Goal: Task Accomplishment & Management: Manage account settings

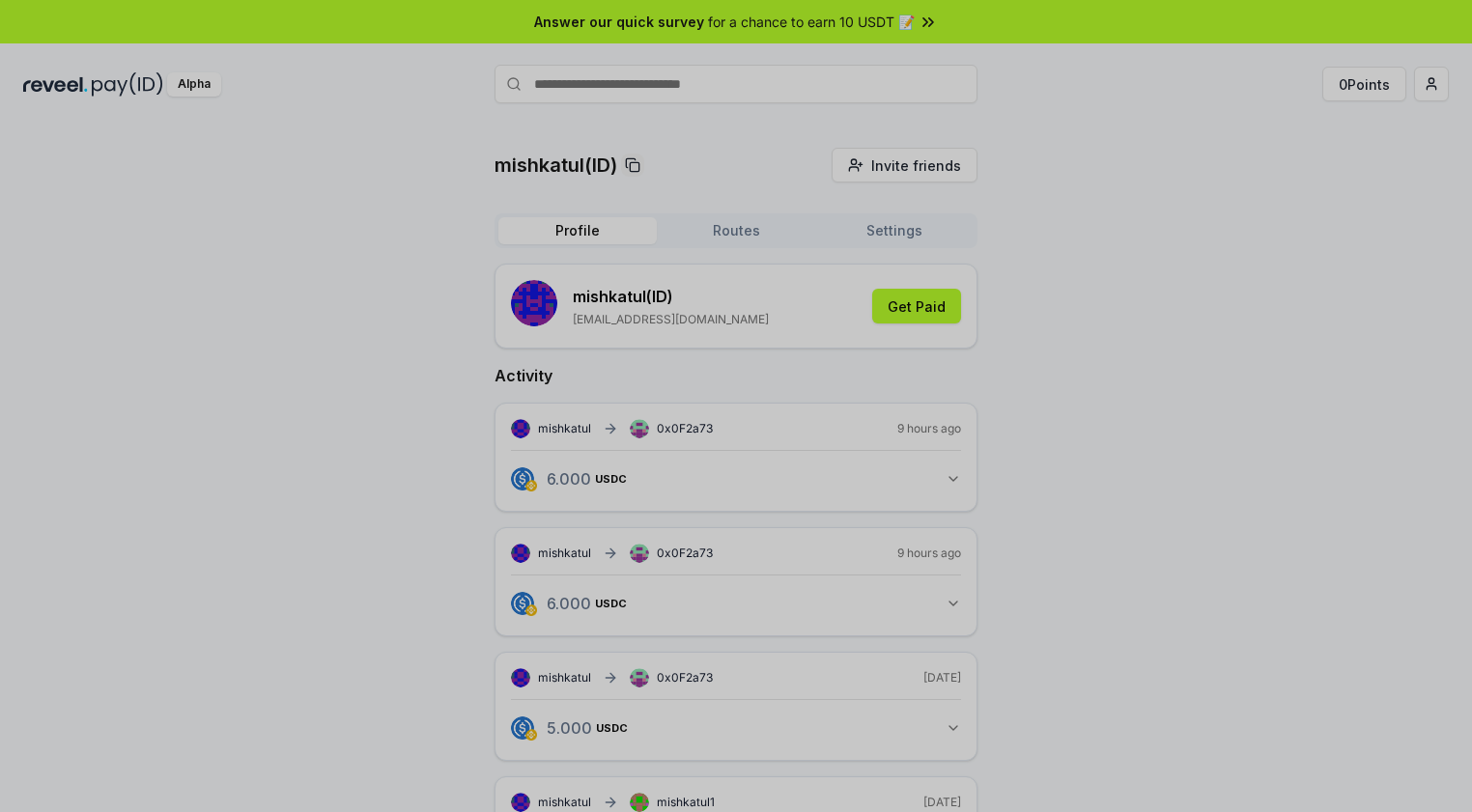
click at [949, 472] on icon "button" at bounding box center [953, 480] width 16 height 16
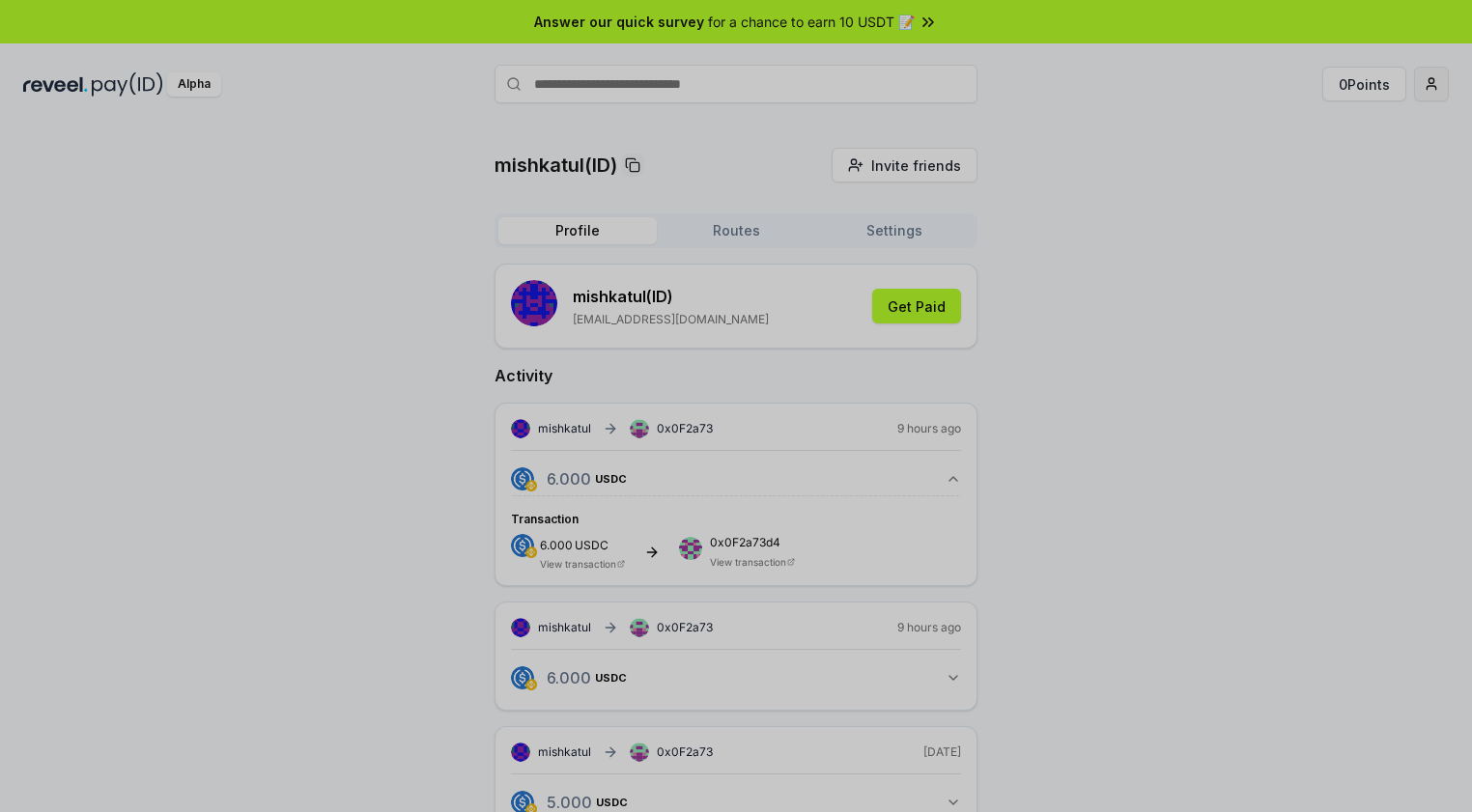
click at [1431, 88] on html "Answer our quick survey for a chance to earn 10 USDT 📝 Alpha 0 Points mishkatul…" at bounding box center [736, 406] width 1472 height 812
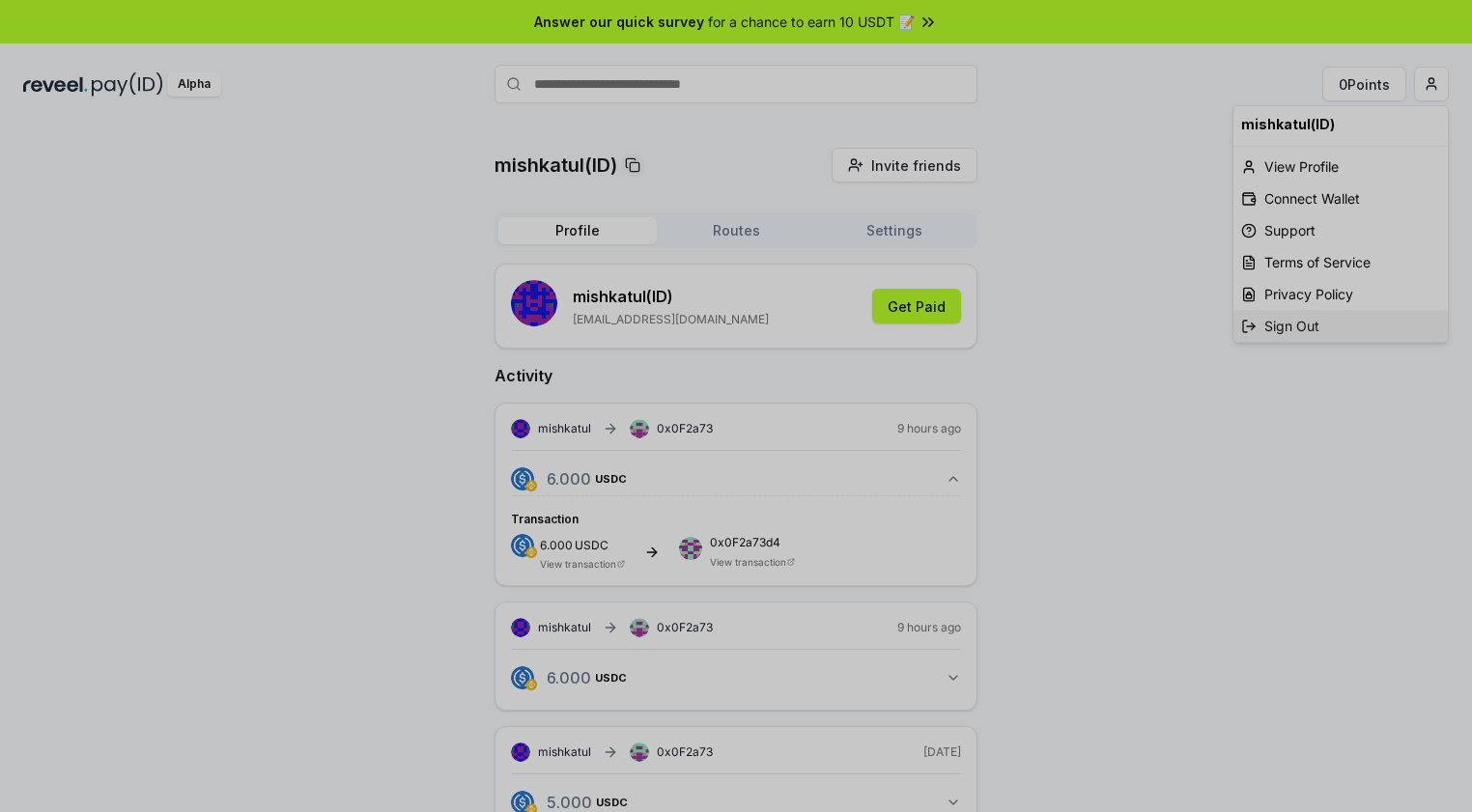
click at [1291, 318] on div "Sign Out" at bounding box center [1340, 325] width 214 height 32
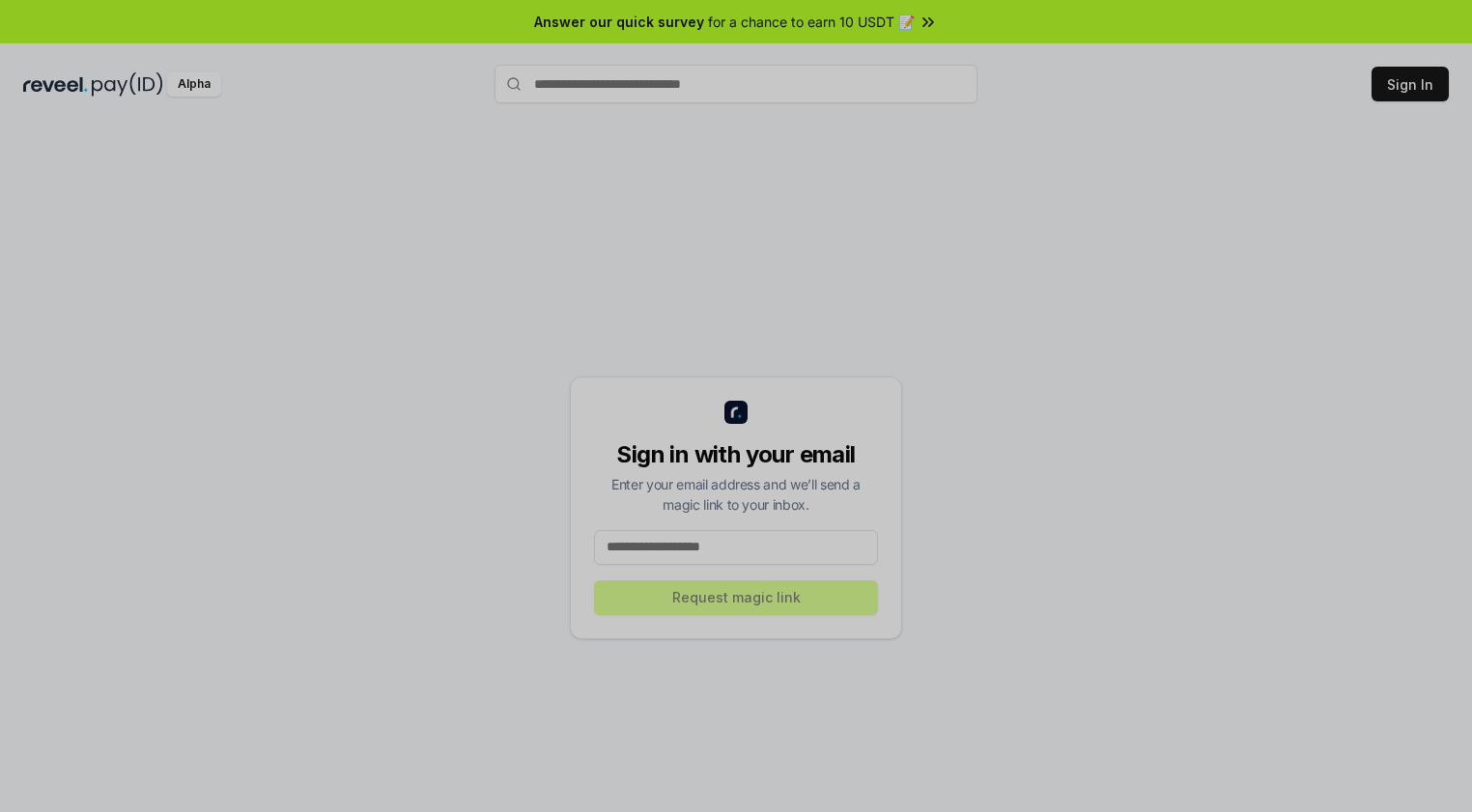
click at [1400, 92] on button "Sign In" at bounding box center [1410, 84] width 78 height 35
